Goal: Transaction & Acquisition: Purchase product/service

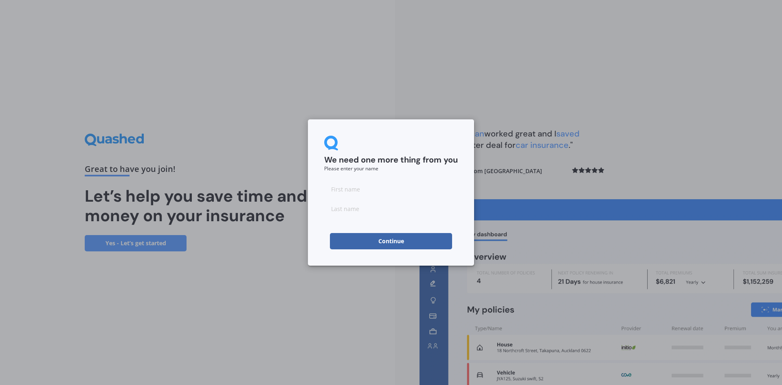
click at [367, 188] on input at bounding box center [391, 189] width 134 height 16
type input "Caitlin"
click at [378, 210] on input at bounding box center [391, 208] width 134 height 16
type input "Speedy"
click at [387, 244] on button "Continue" at bounding box center [391, 241] width 122 height 16
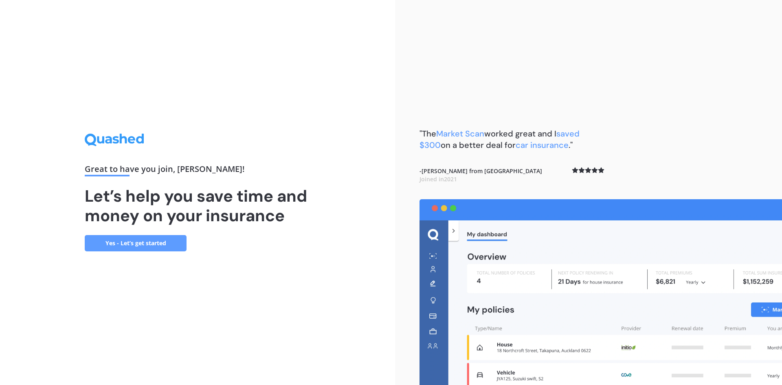
click at [151, 243] on link "Yes - Let’s get started" at bounding box center [136, 243] width 102 height 16
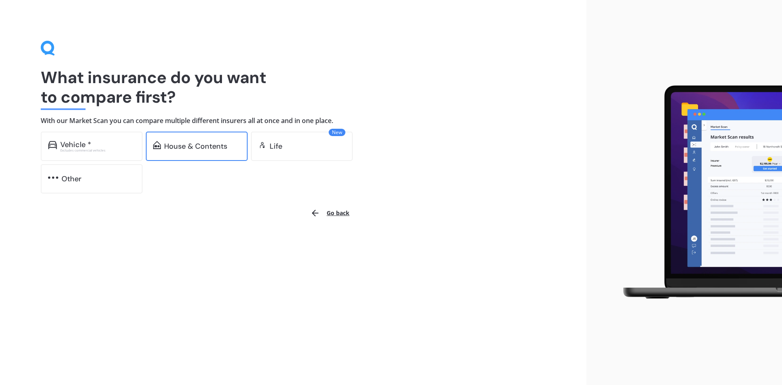
click at [201, 146] on div "House & Contents" at bounding box center [195, 146] width 63 height 8
